Goal: Find specific page/section: Find specific page/section

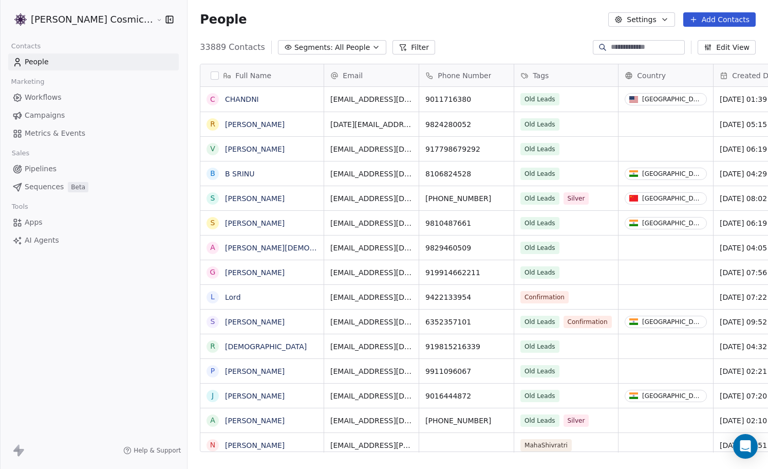
scroll to position [412, 599]
click at [60, 110] on span "Campaigns" at bounding box center [45, 115] width 40 height 11
